Goal: Ask a question: Seek information or help from site administrators or community

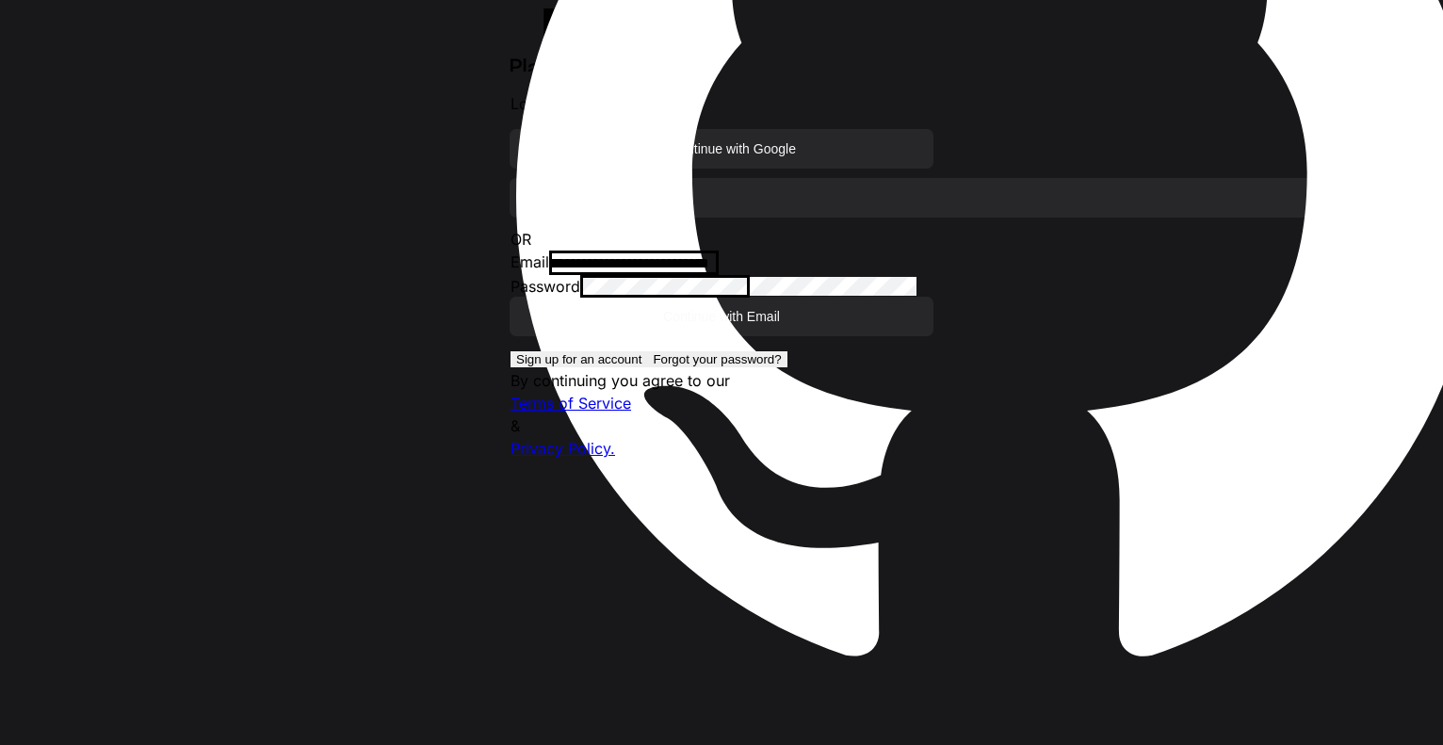
scroll to position [49058, 0]
click at [750, 298] on div at bounding box center [665, 286] width 170 height 23
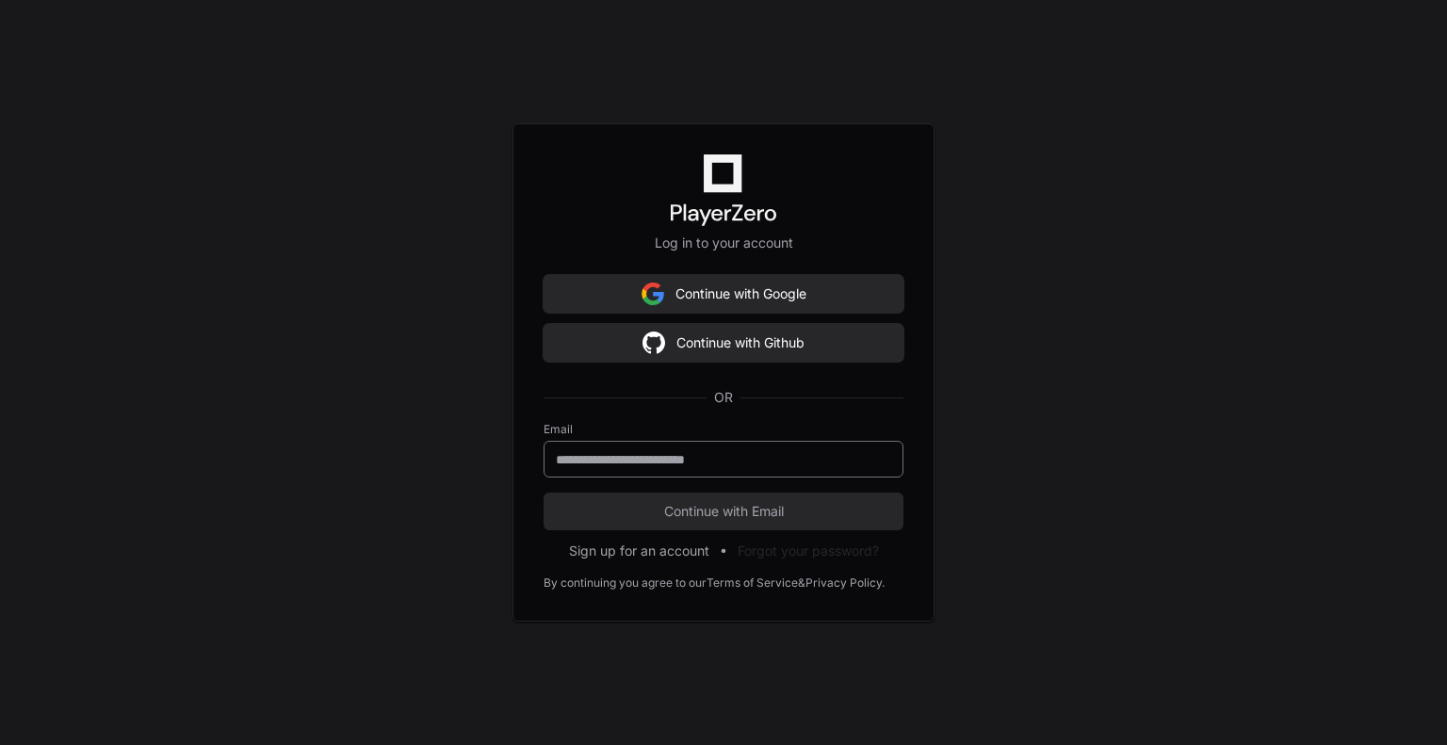
click at [739, 469] on div at bounding box center [724, 459] width 360 height 37
click at [735, 462] on input "email" at bounding box center [723, 459] width 335 height 19
type input "**********"
click at [839, 465] on input "**********" at bounding box center [723, 459] width 335 height 19
click at [780, 511] on span "Continue with Email" at bounding box center [724, 511] width 360 height 19
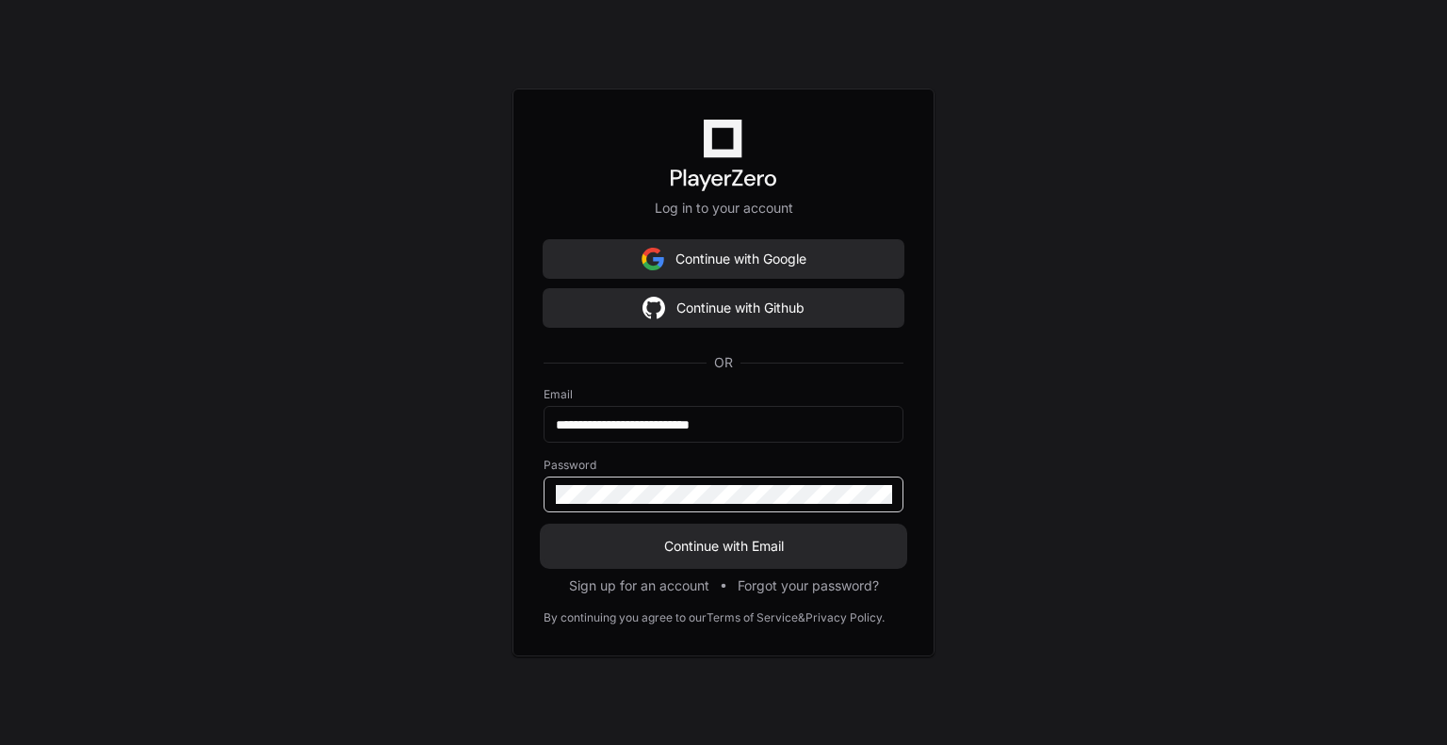
click at [763, 549] on span "Continue with Email" at bounding box center [724, 546] width 360 height 19
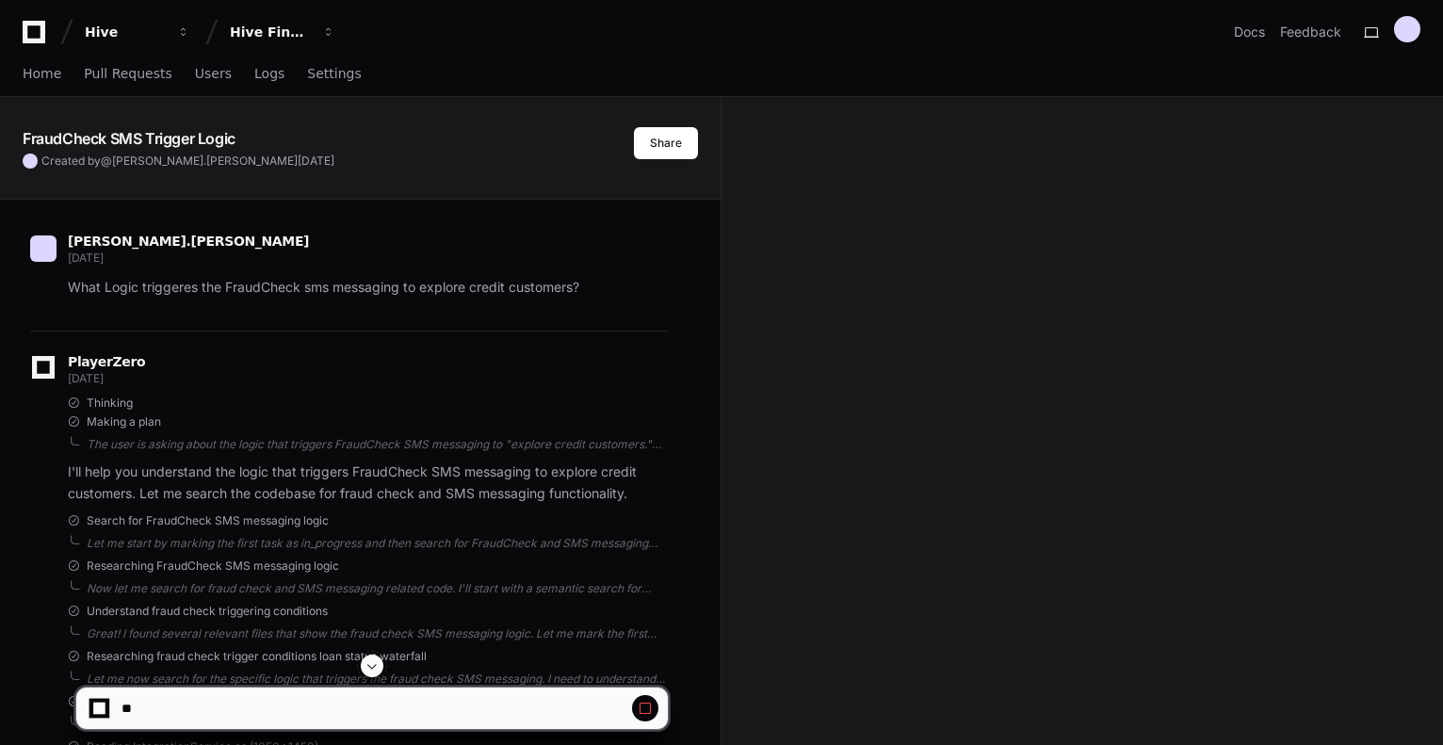
click at [363, 672] on div at bounding box center [371, 666] width 593 height 23
click at [375, 671] on span at bounding box center [372, 665] width 15 height 15
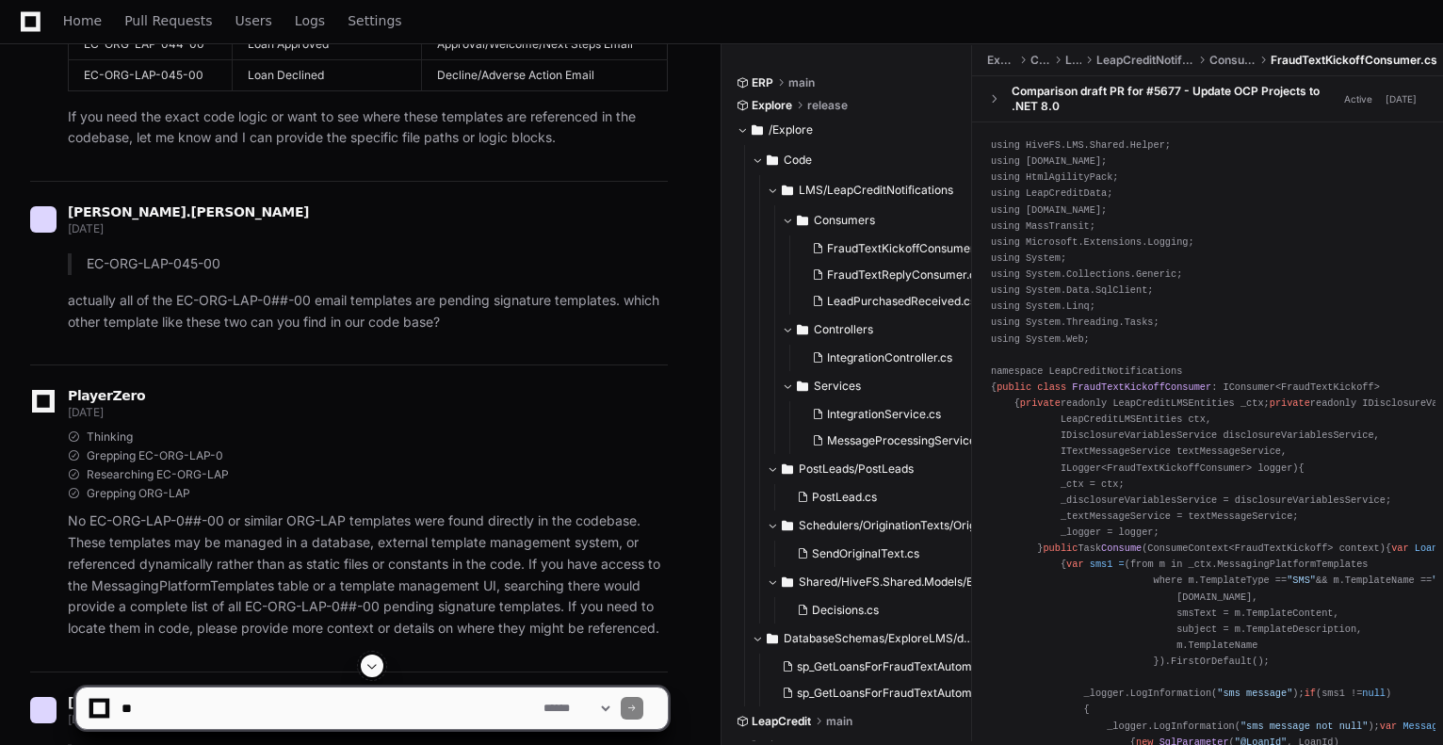
click at [377, 666] on span at bounding box center [372, 665] width 15 height 15
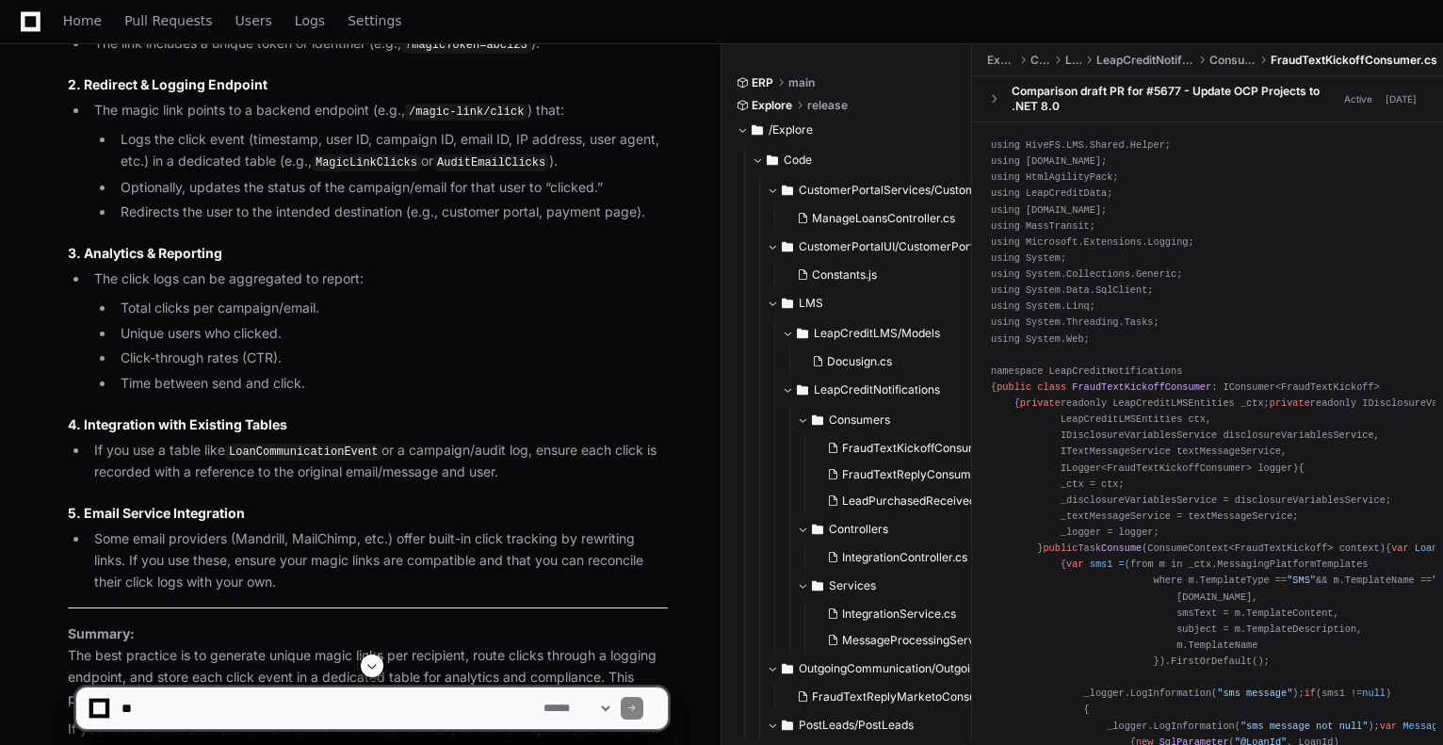
scroll to position [48786, 0]
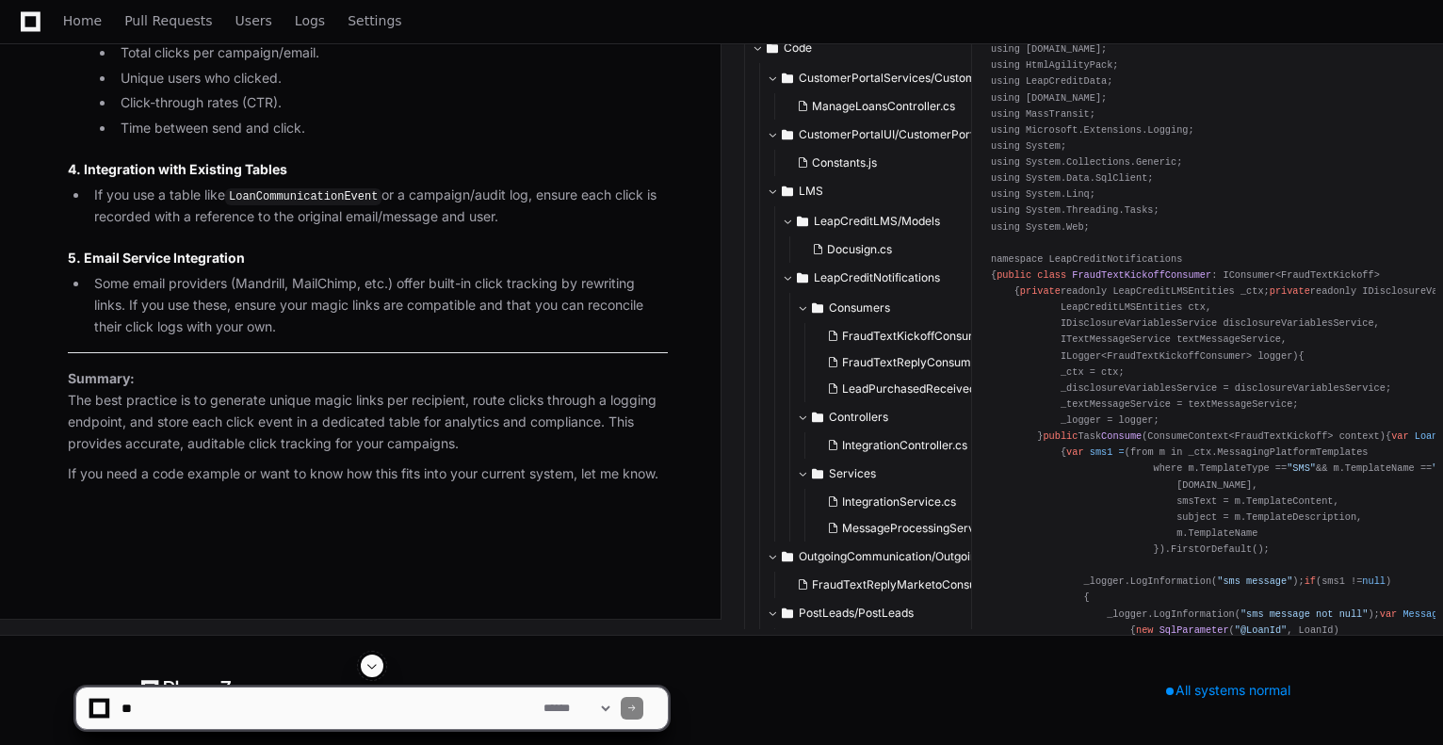
click at [307, 724] on textarea at bounding box center [329, 708] width 422 height 41
type textarea "*"
type textarea "**********"
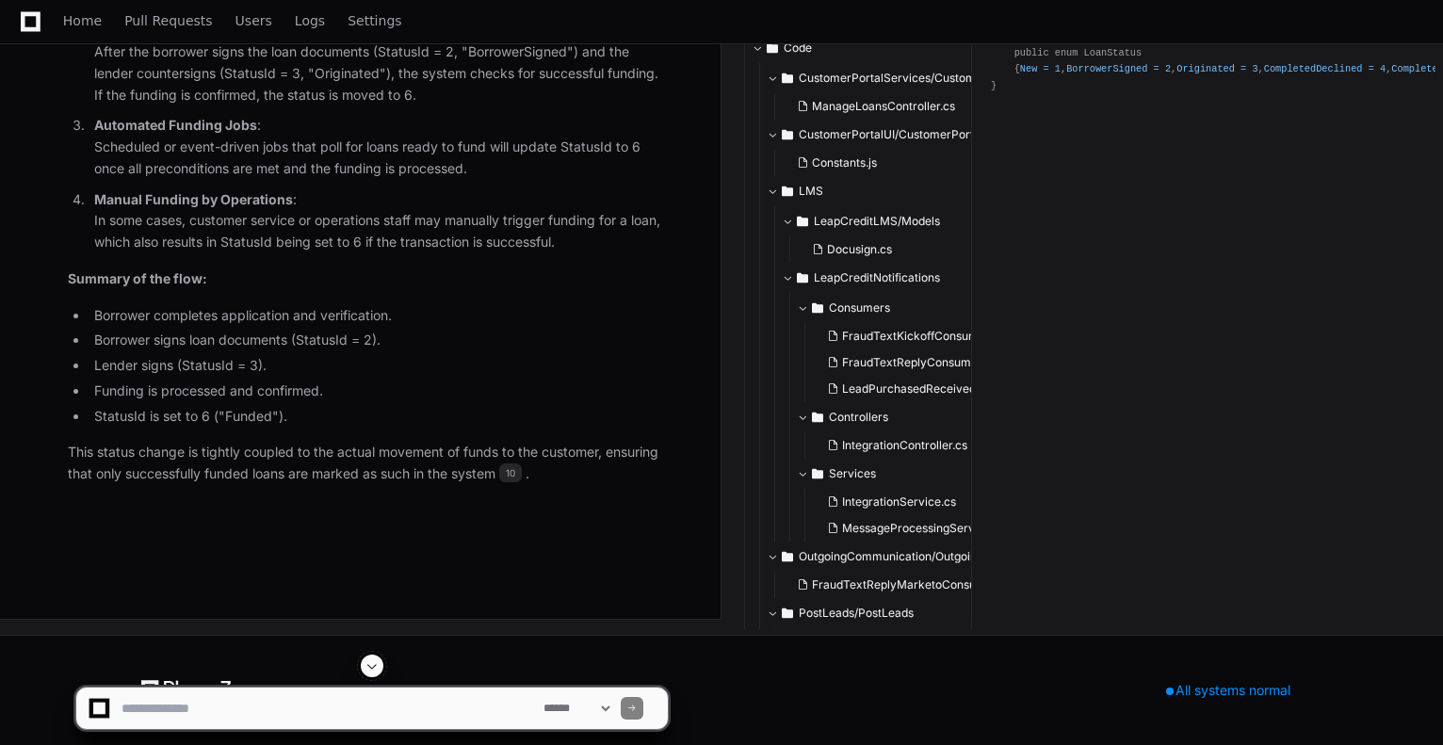
scroll to position [50203, 0]
click at [329, 697] on textarea at bounding box center [329, 708] width 422 height 41
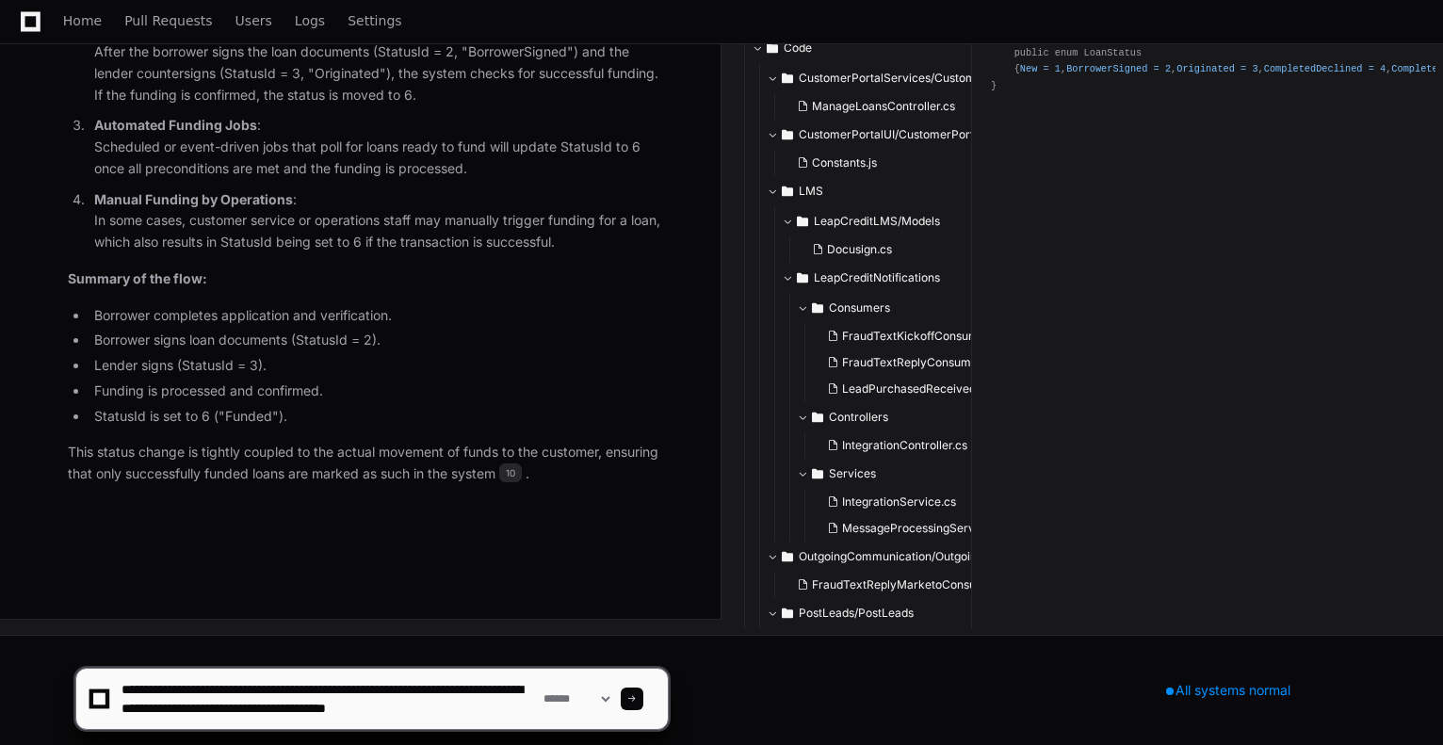
scroll to position [6, 0]
type textarea "**********"
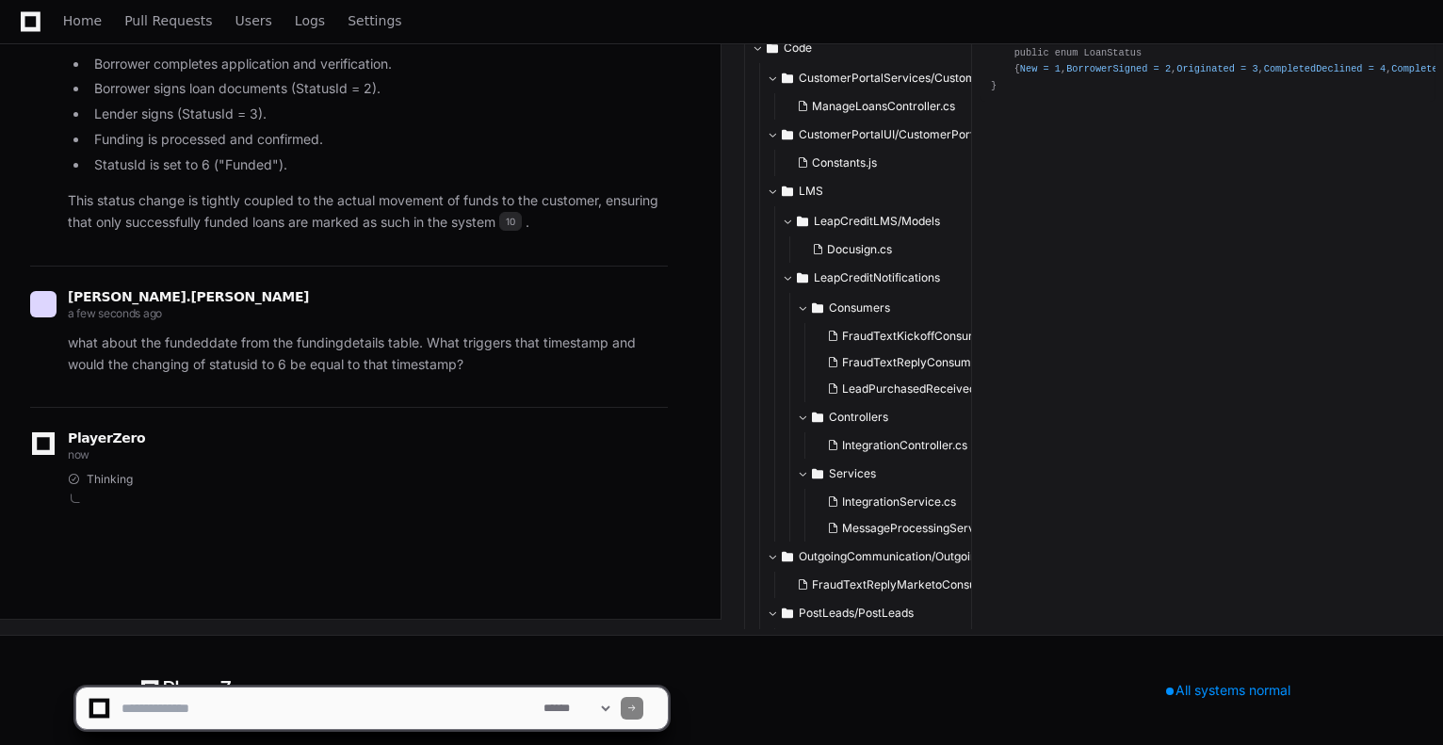
scroll to position [50456, 0]
click at [107, 480] on span "Thinking" at bounding box center [110, 479] width 46 height 15
click at [207, 485] on div "Thinking" at bounding box center [368, 479] width 600 height 15
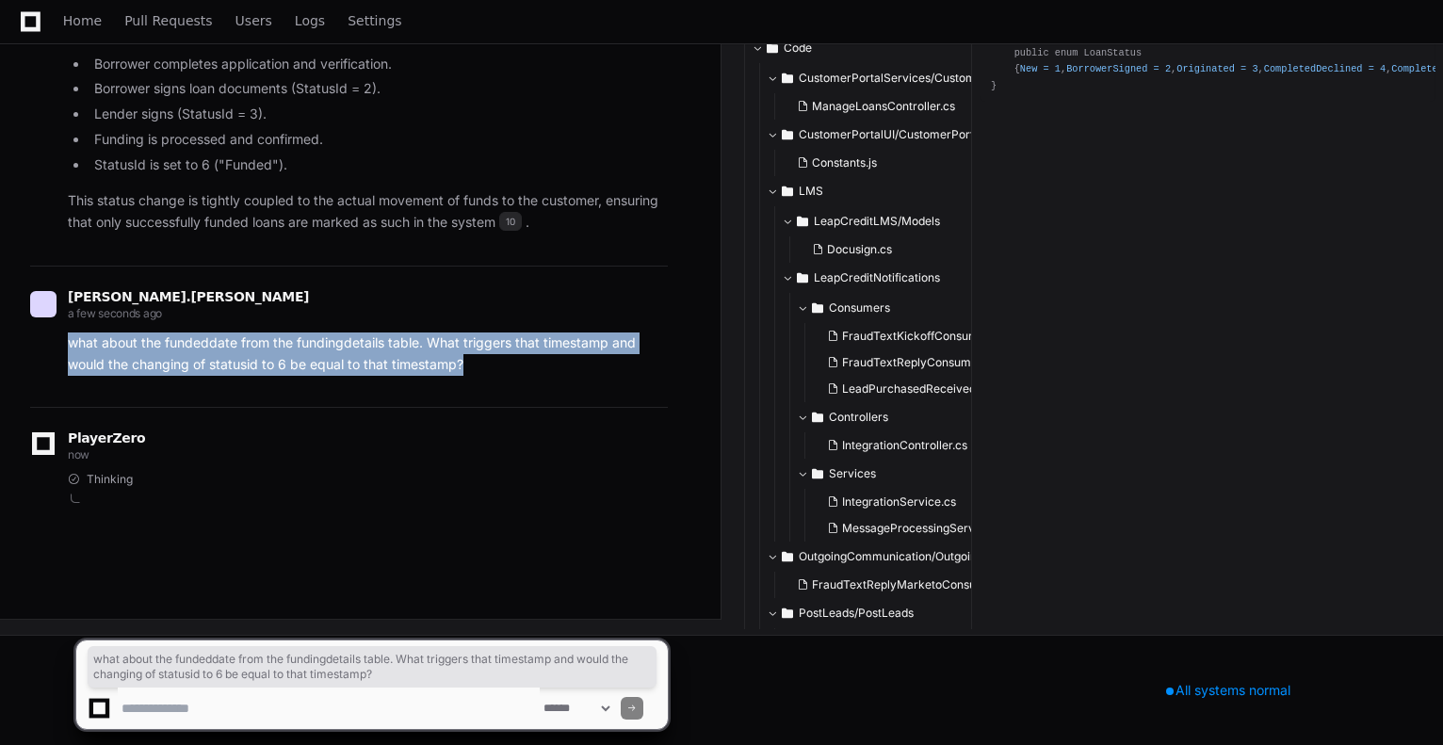
drag, startPoint x: 468, startPoint y: 365, endPoint x: 60, endPoint y: 345, distance: 408.4
click at [60, 345] on div "what about the fundeddate from the fundingdetails table. What triggers that tim…" at bounding box center [349, 354] width 638 height 43
copy p "what about the fundeddate from the fundingdetails table. What triggers that tim…"
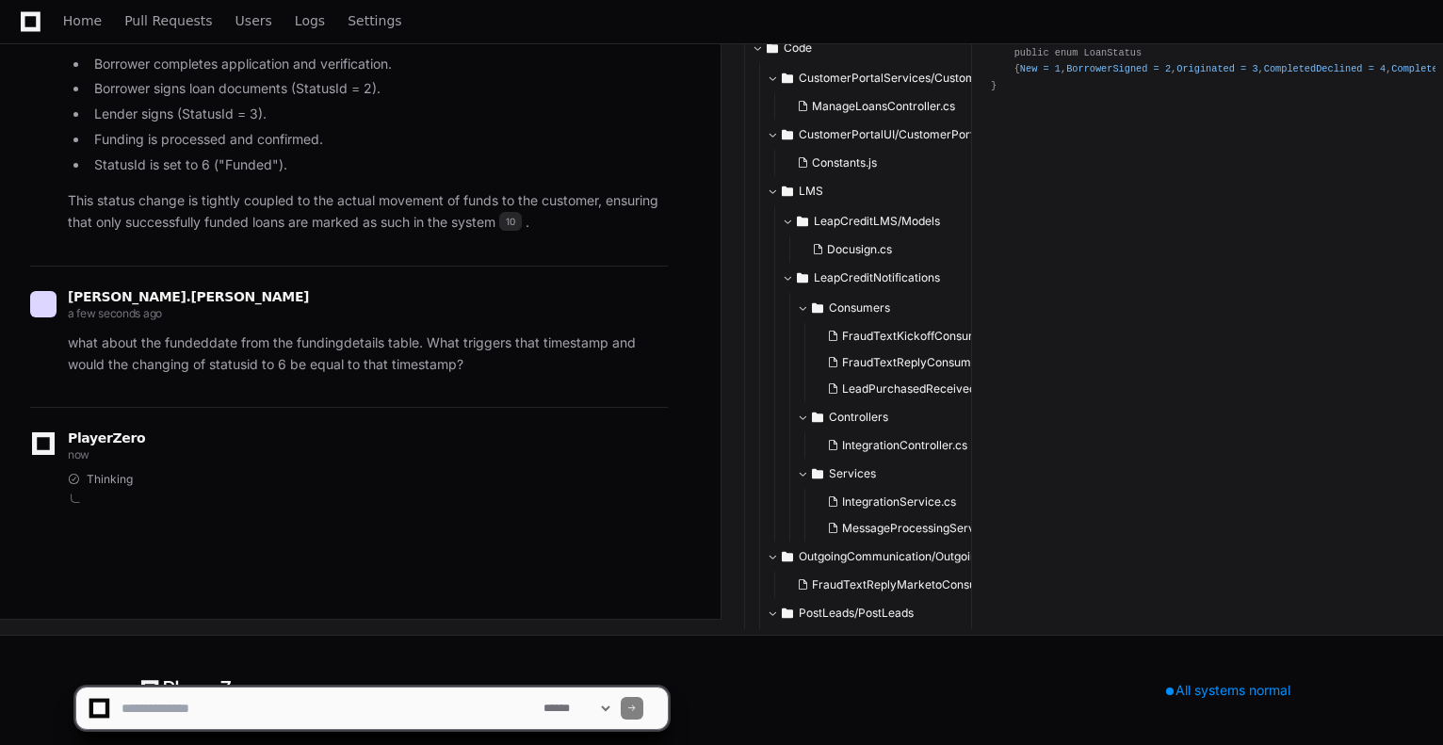
click at [413, 491] on div "Thinking" at bounding box center [368, 483] width 600 height 23
click at [94, 713] on div at bounding box center [99, 709] width 12 height 12
click at [177, 510] on div "PlayerZero now Thinking" at bounding box center [349, 462] width 638 height 110
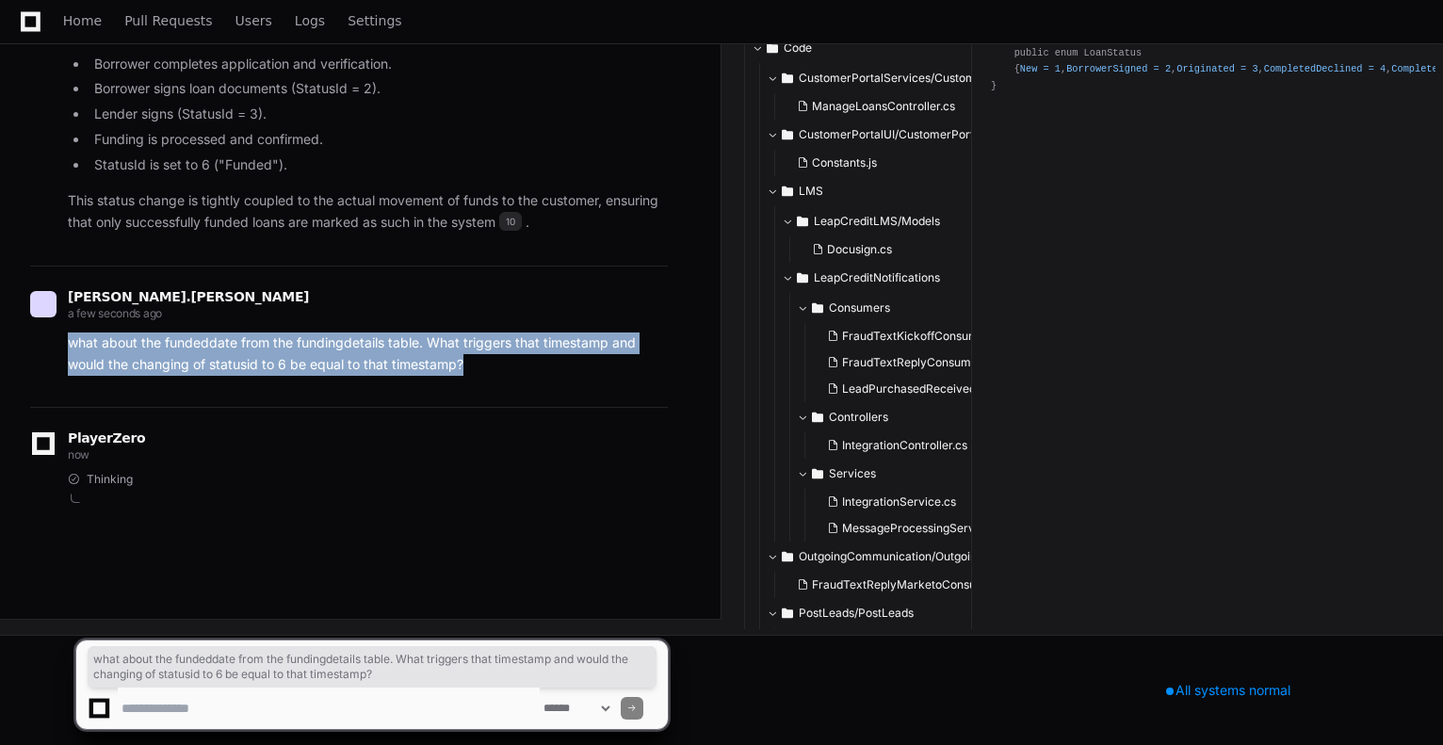
drag, startPoint x: 424, startPoint y: 370, endPoint x: 39, endPoint y: 349, distance: 385.9
click at [39, 349] on div "what about the fundeddate from the fundingdetails table. What triggers that tim…" at bounding box center [349, 354] width 638 height 43
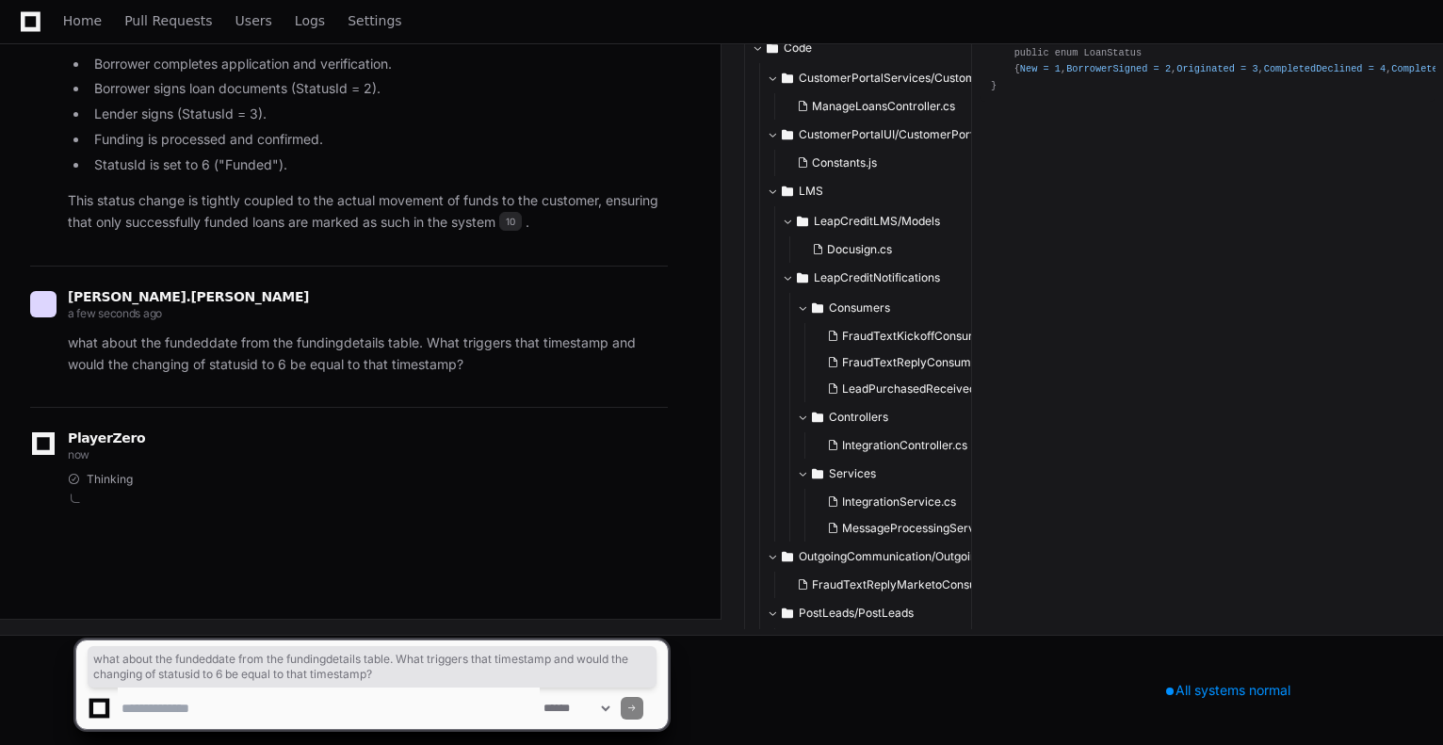
click at [264, 707] on textarea at bounding box center [329, 708] width 422 height 41
type textarea "*"
type textarea "**********"
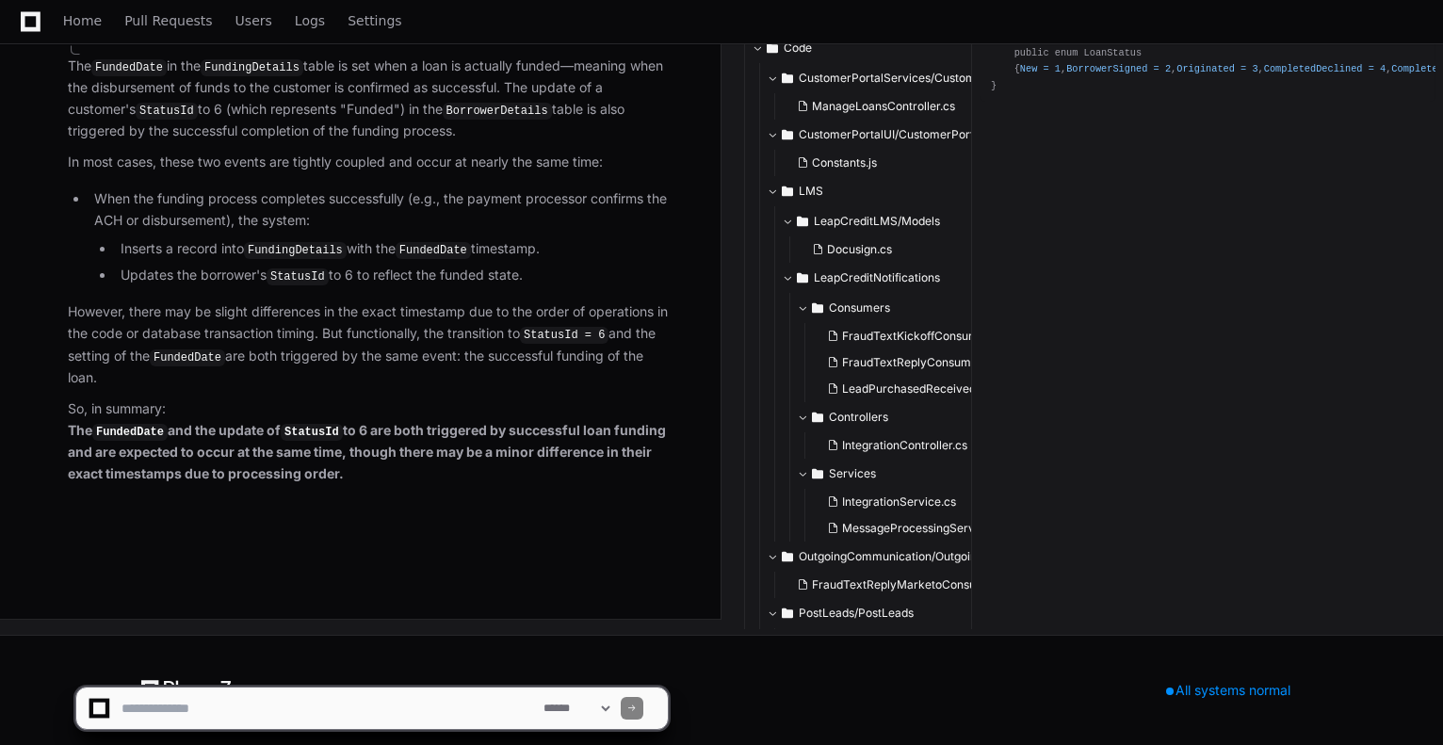
scroll to position [51126, 0]
click at [414, 711] on textarea at bounding box center [329, 708] width 422 height 41
type textarea "**********"
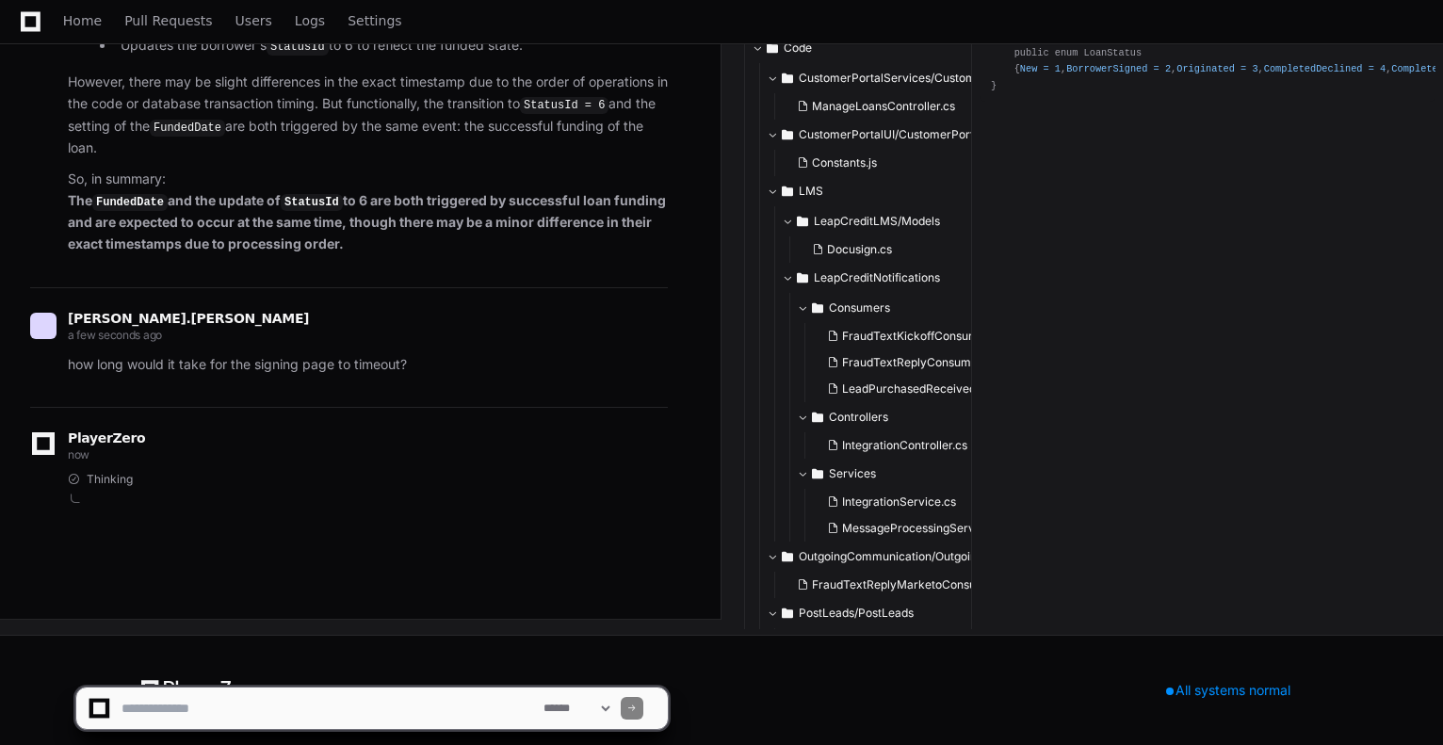
scroll to position [51414, 0]
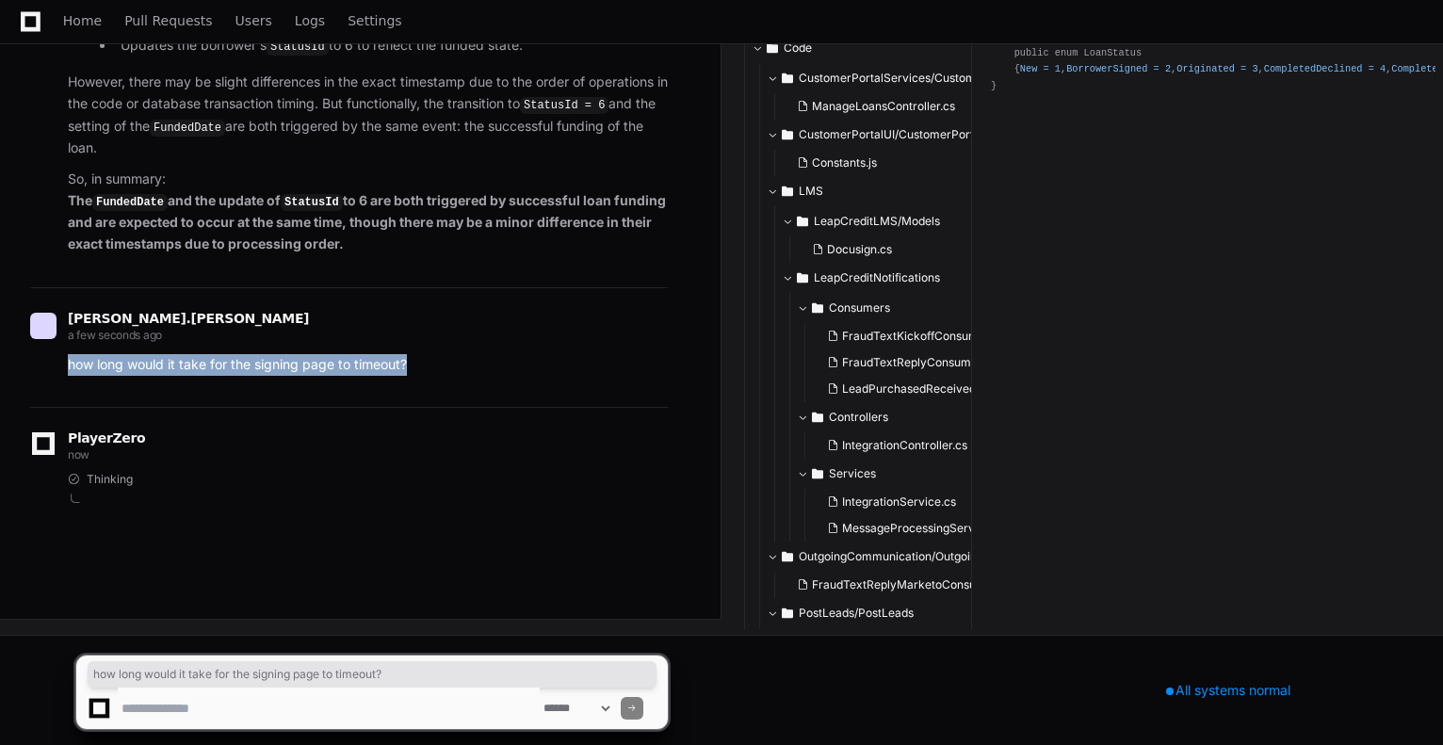
drag, startPoint x: 414, startPoint y: 363, endPoint x: 8, endPoint y: 369, distance: 406.0
click at [378, 714] on textarea at bounding box center [329, 708] width 422 height 41
type textarea "*"
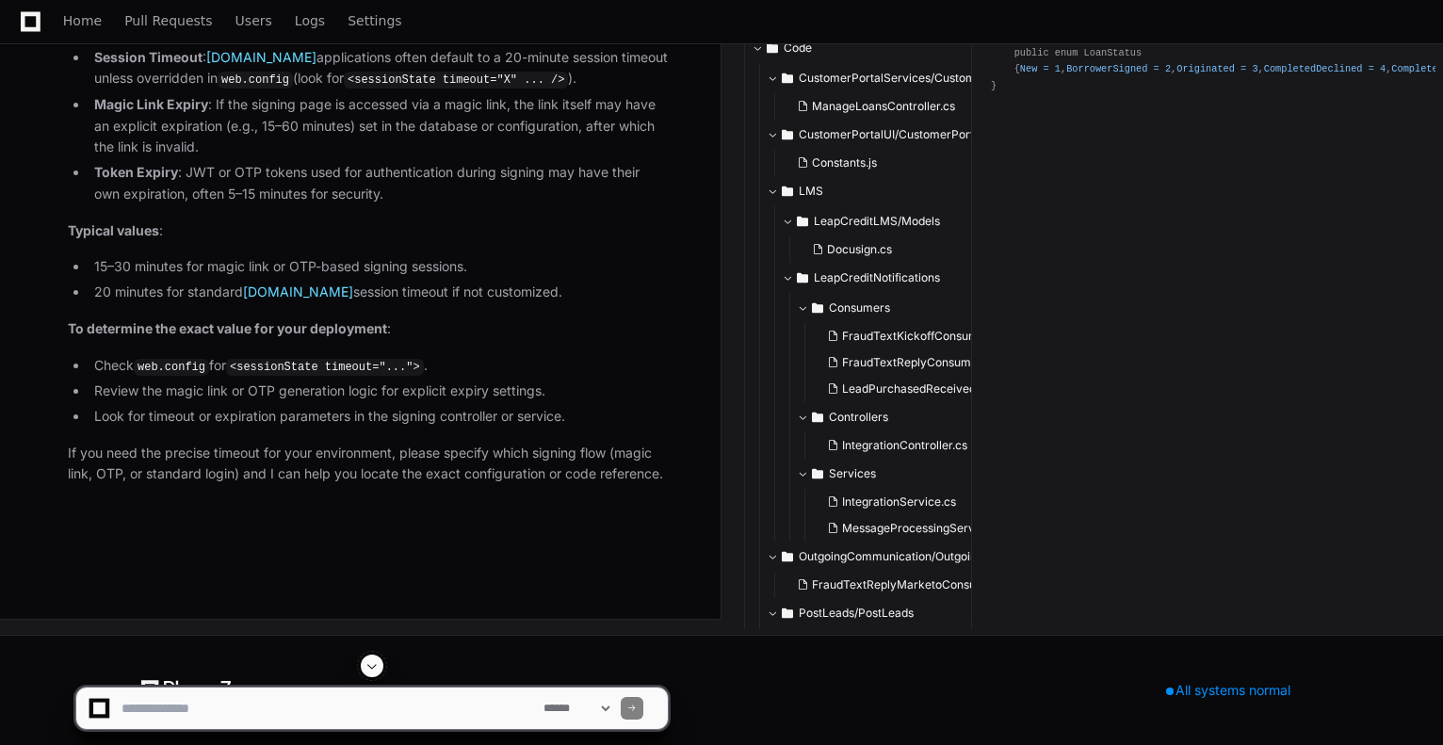
scroll to position [52253, 0]
